Goal: Navigation & Orientation: Find specific page/section

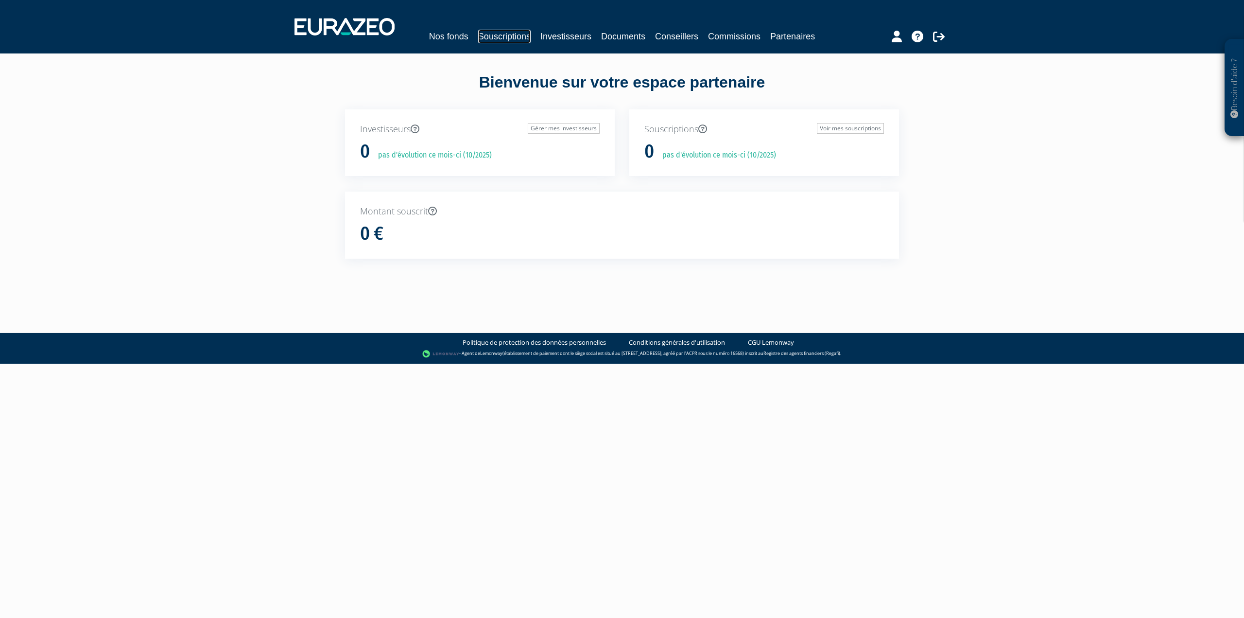
click at [498, 35] on link "Souscriptions" at bounding box center [504, 37] width 52 height 14
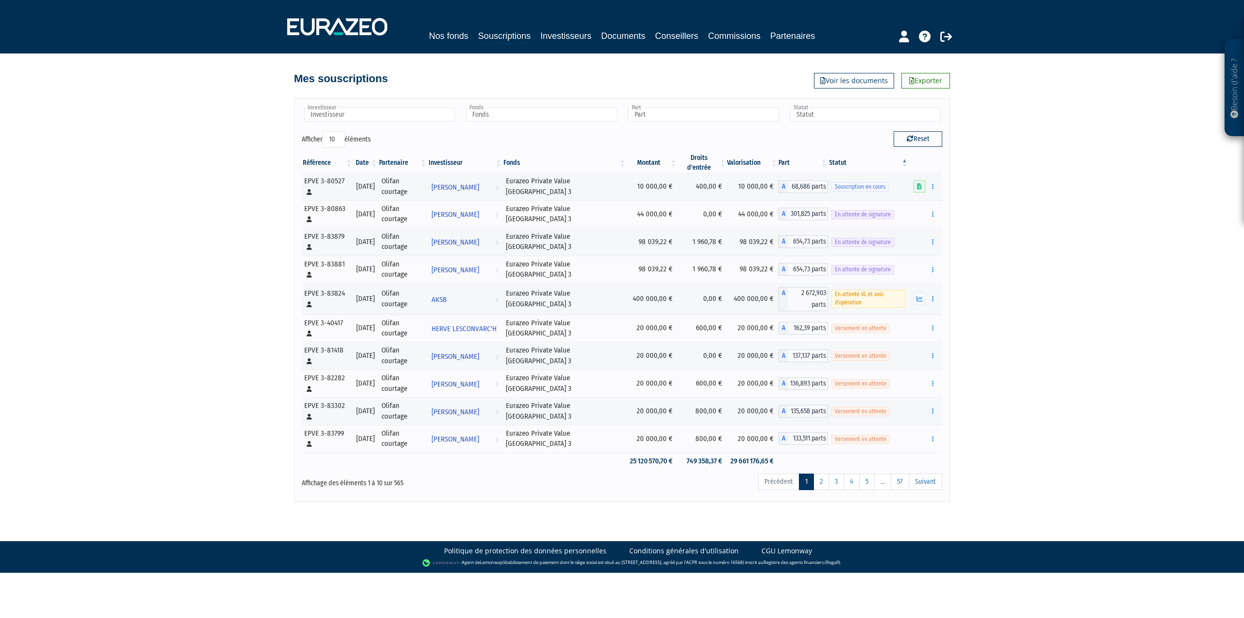
click at [372, 163] on th "Date" at bounding box center [365, 162] width 25 height 19
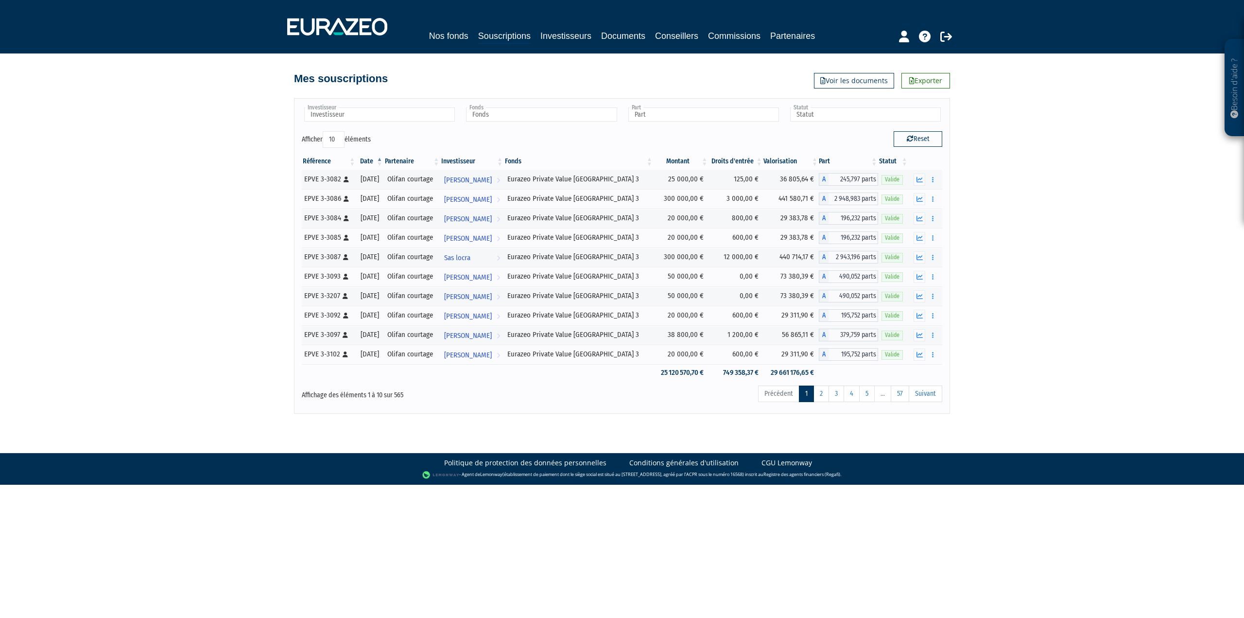
click at [372, 163] on th "Date" at bounding box center [369, 161] width 27 height 17
